Goal: Task Accomplishment & Management: Manage account settings

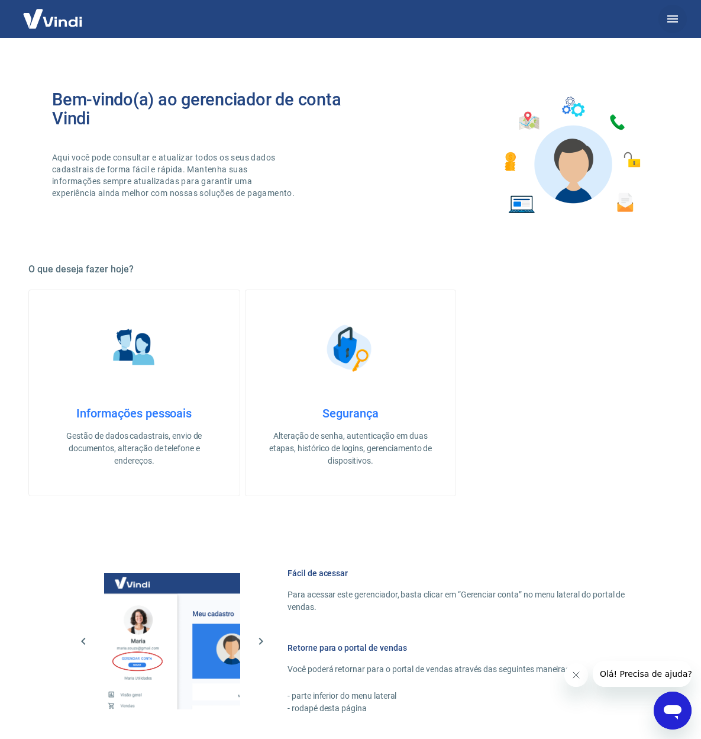
click at [683, 15] on button "button" at bounding box center [673, 19] width 28 height 28
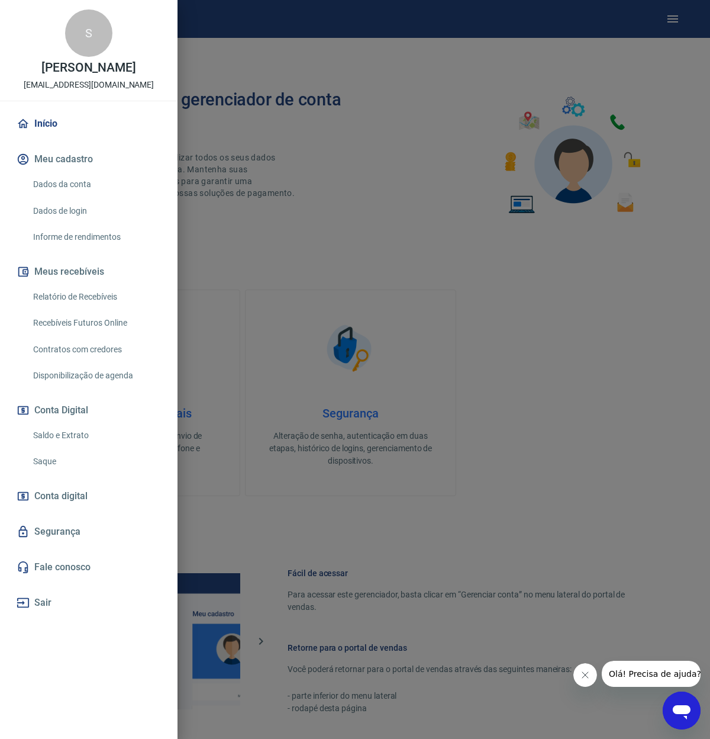
click at [65, 452] on link "Saque" at bounding box center [95, 461] width 135 height 24
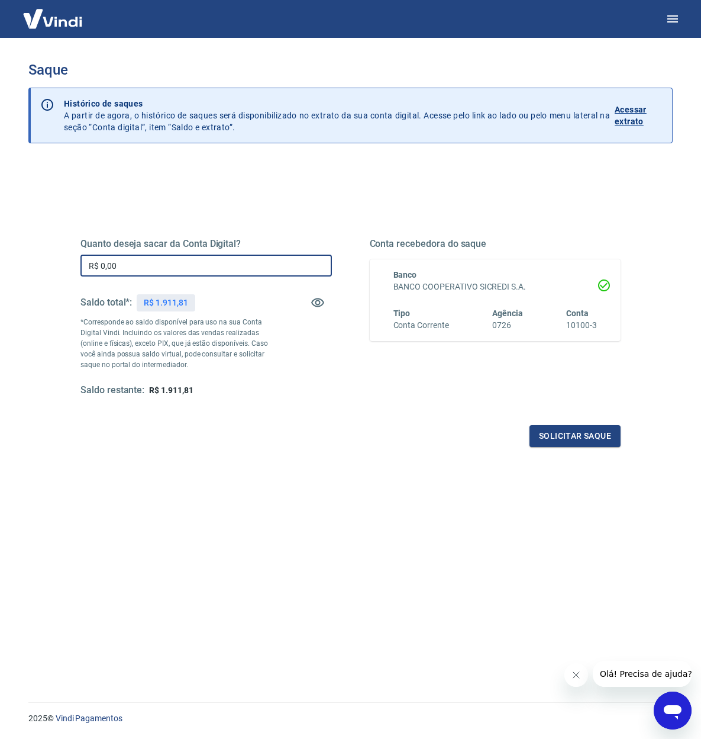
click at [205, 260] on input "R$ 0,00" at bounding box center [206, 265] width 252 height 22
type input "R$ 1.900,00"
click at [550, 433] on button "Solicitar saque" at bounding box center [575, 436] width 91 height 22
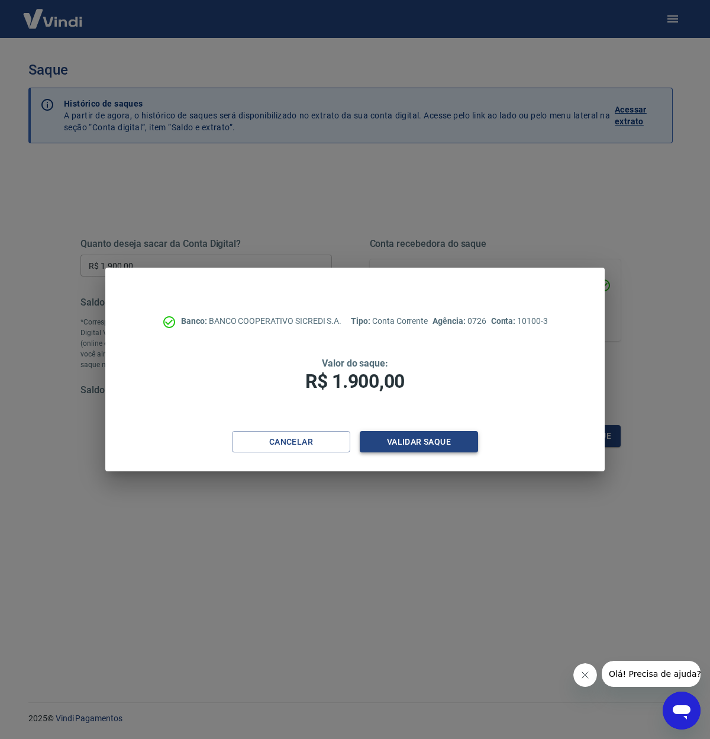
click at [431, 439] on button "Validar saque" at bounding box center [419, 442] width 118 height 22
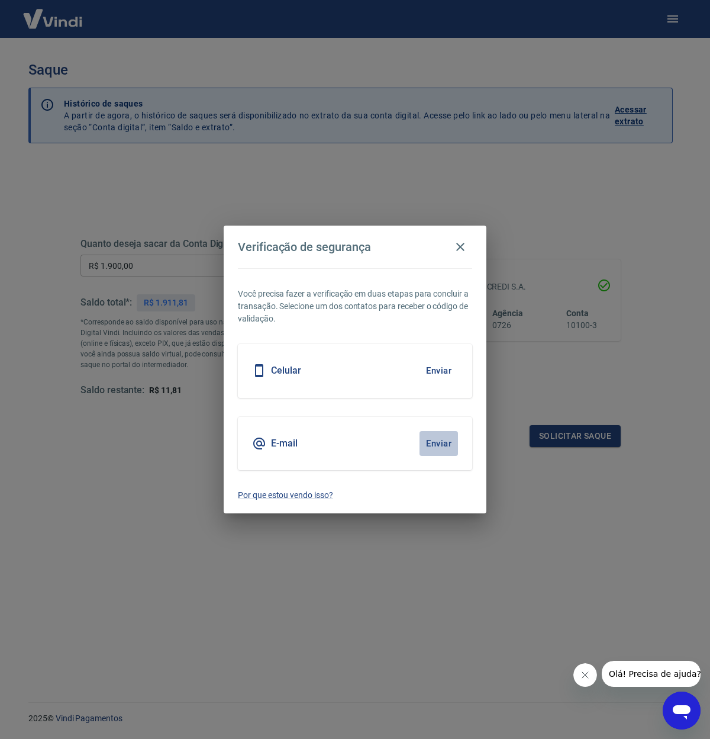
click at [438, 446] on button "Enviar" at bounding box center [439, 443] width 38 height 25
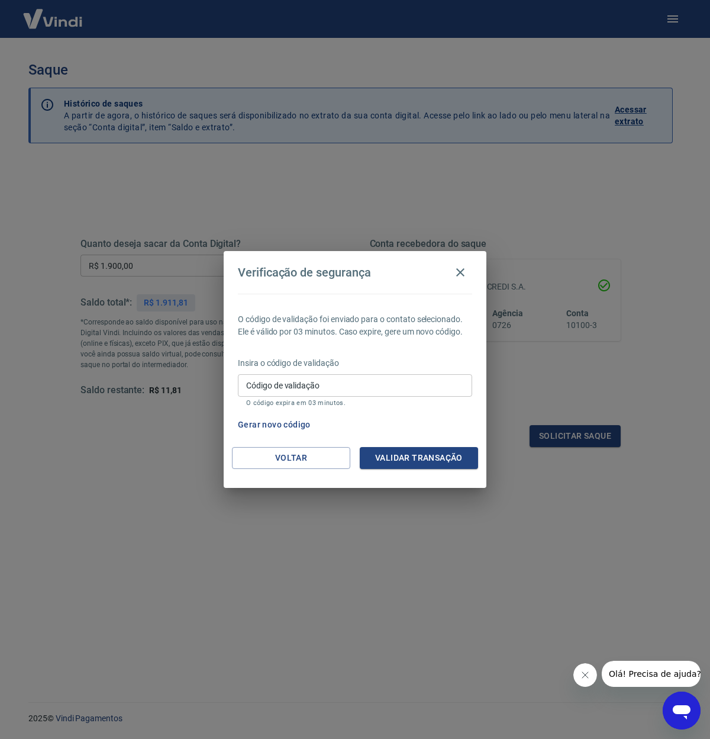
click at [346, 391] on input "Código de validação" at bounding box center [355, 385] width 234 height 22
type input "633976"
click at [415, 456] on button "Validar transação" at bounding box center [419, 458] width 118 height 22
